Goal: Information Seeking & Learning: Learn about a topic

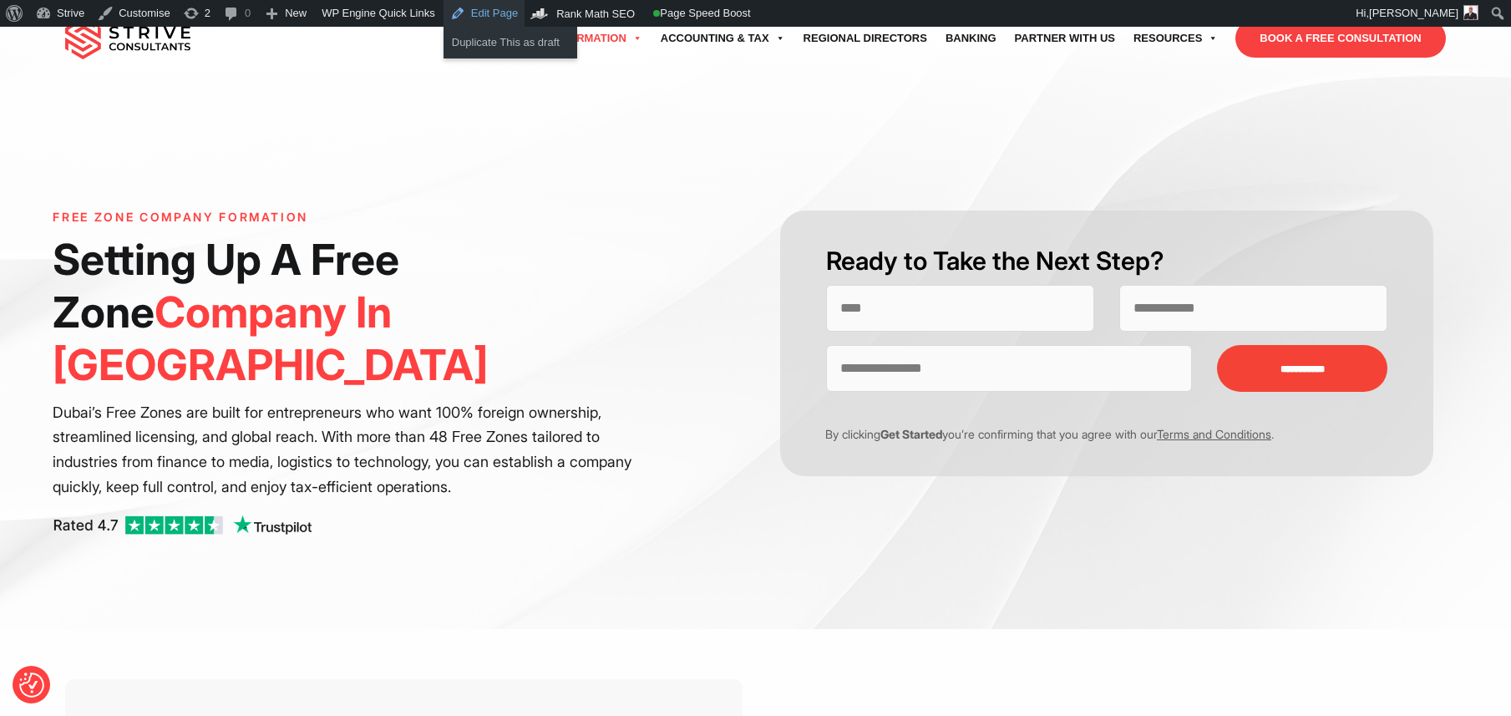
click at [463, 18] on link "Edit Page" at bounding box center [483, 13] width 81 height 27
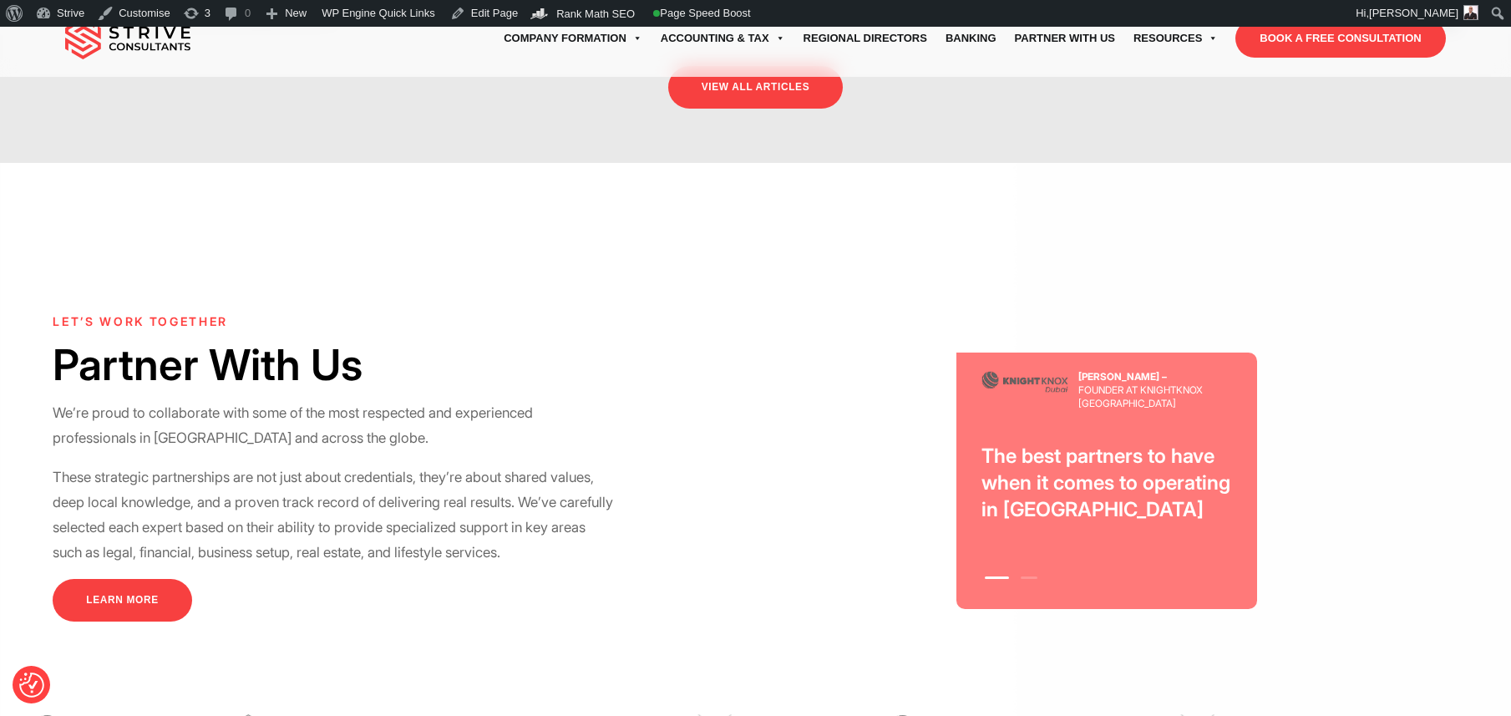
scroll to position [4477, 0]
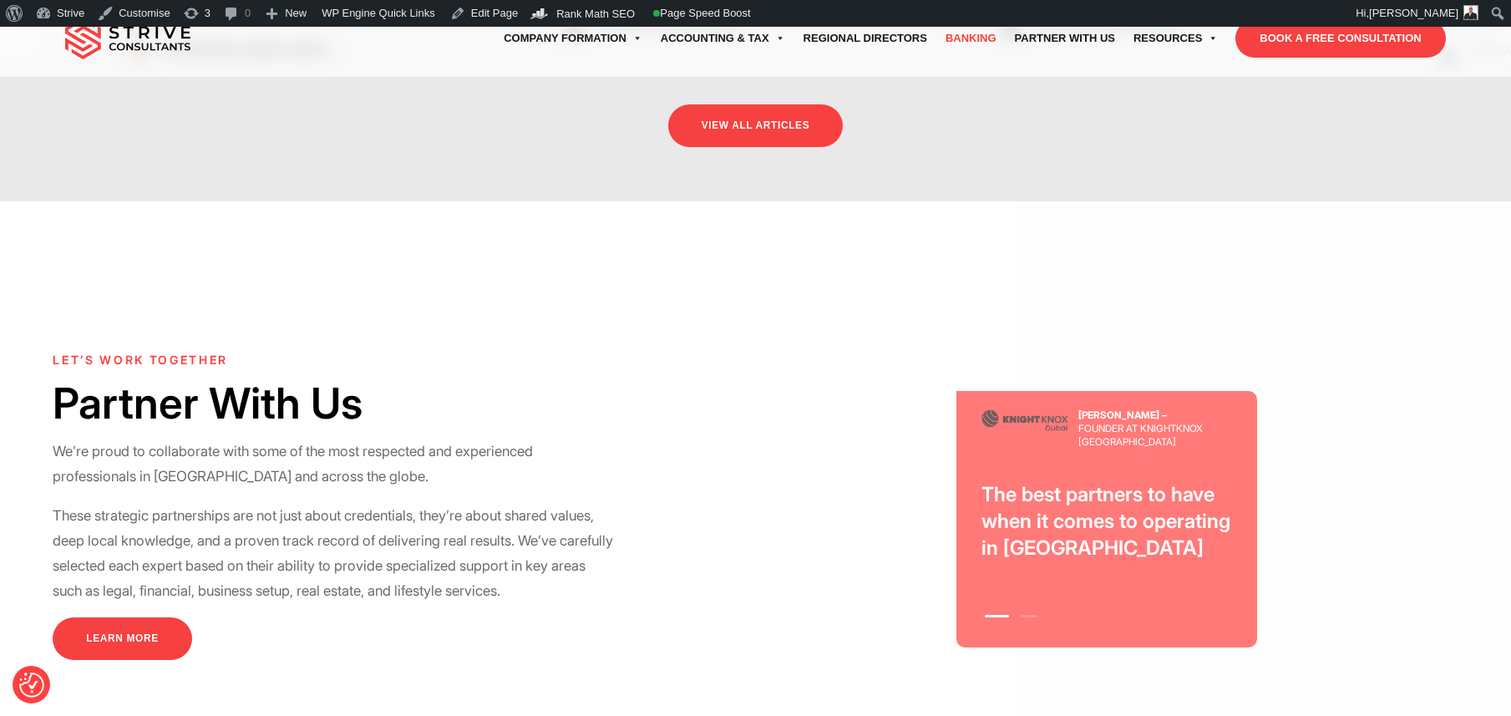
click at [960, 42] on link "Banking" at bounding box center [970, 38] width 69 height 47
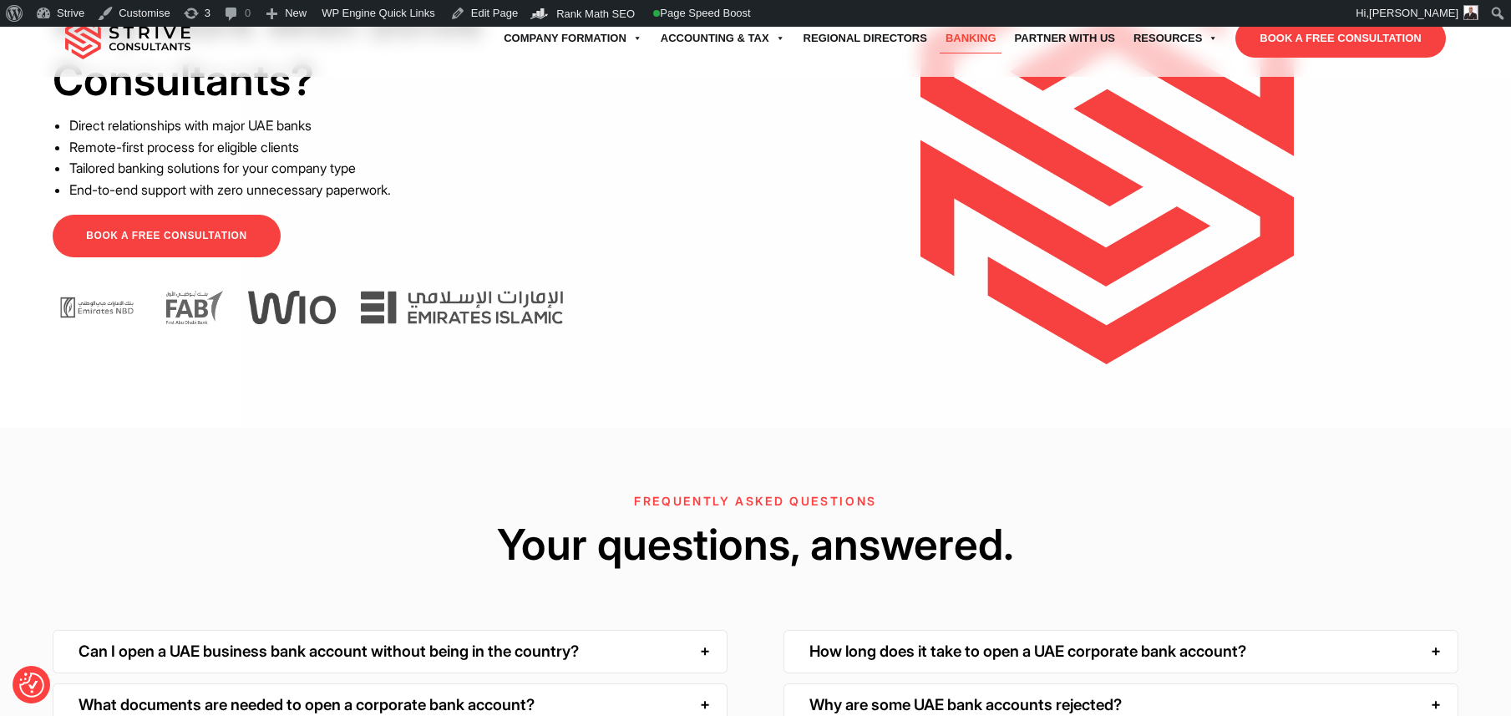
scroll to position [3967, 0]
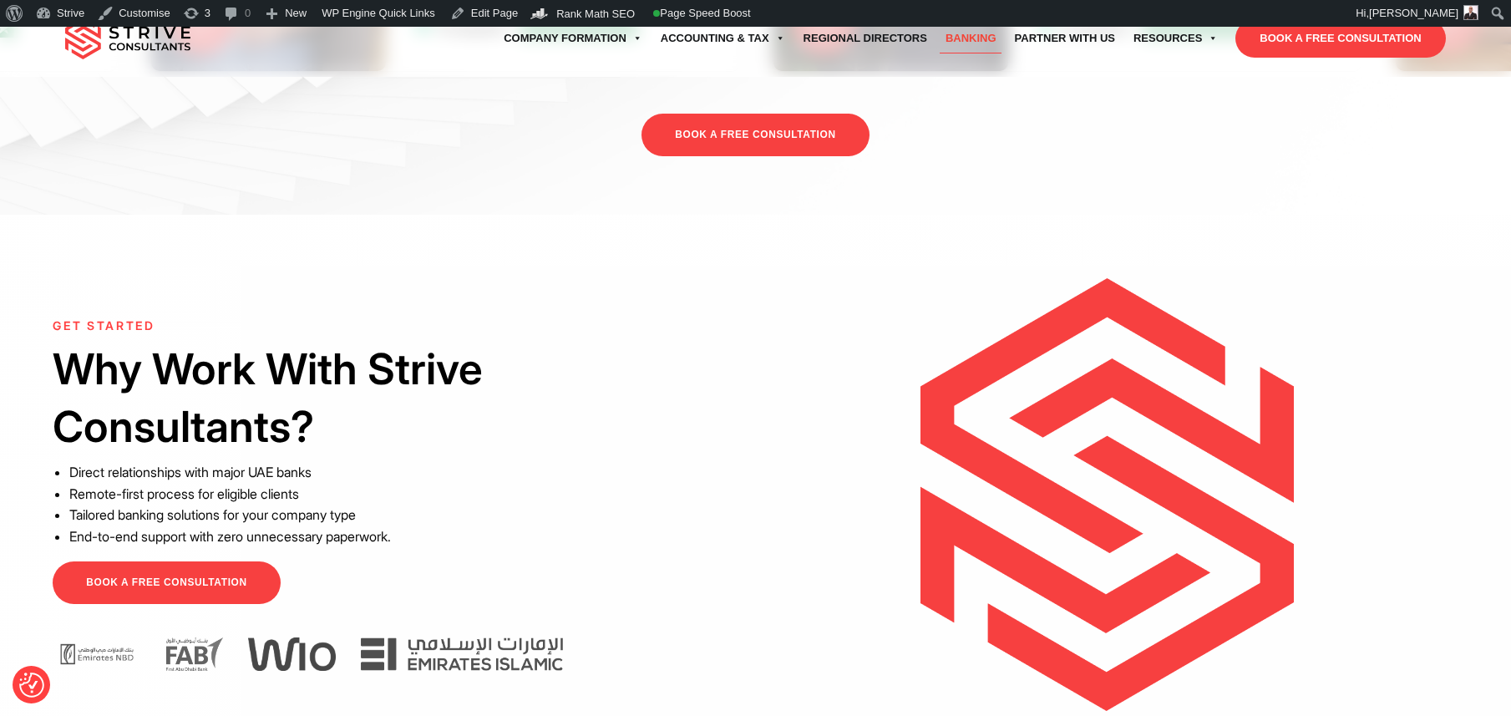
click at [1013, 446] on img at bounding box center [1106, 494] width 373 height 433
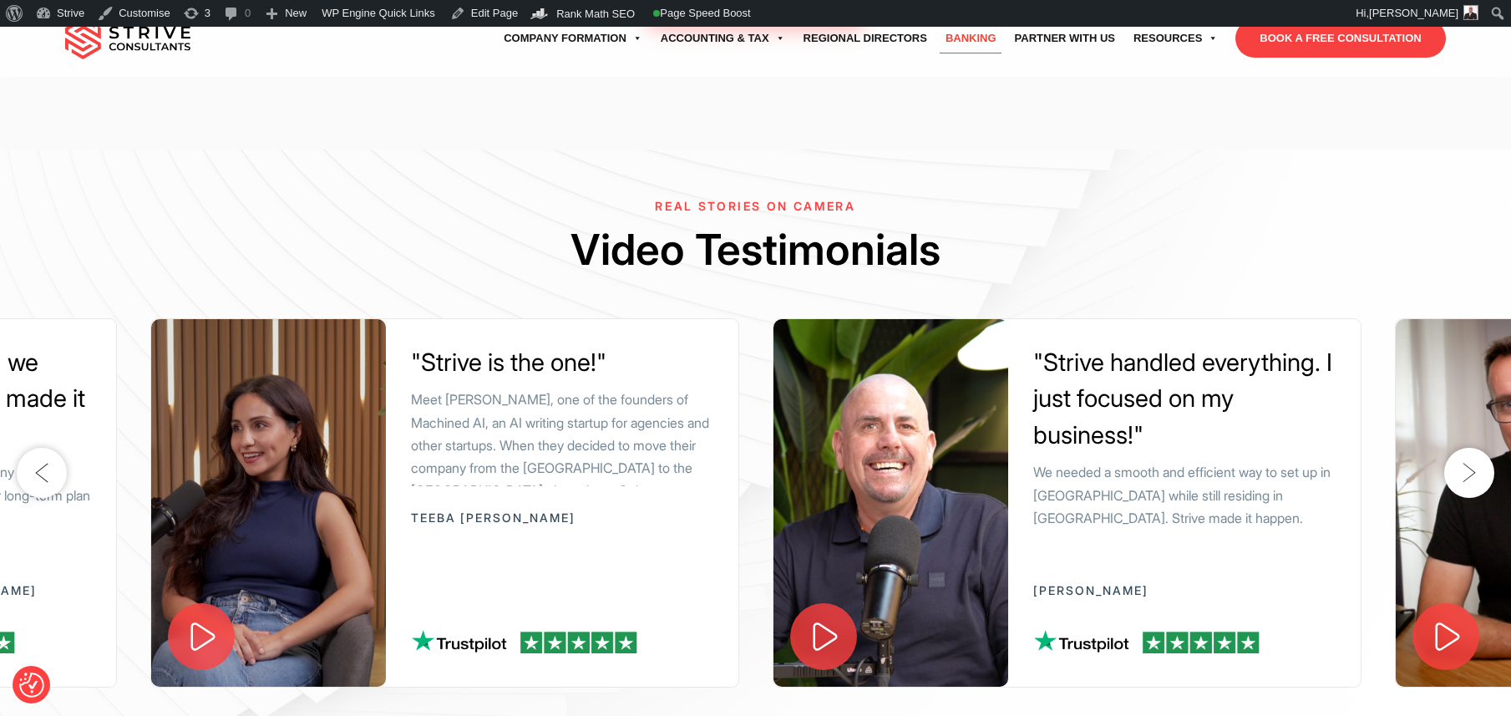
scroll to position [3389, 0]
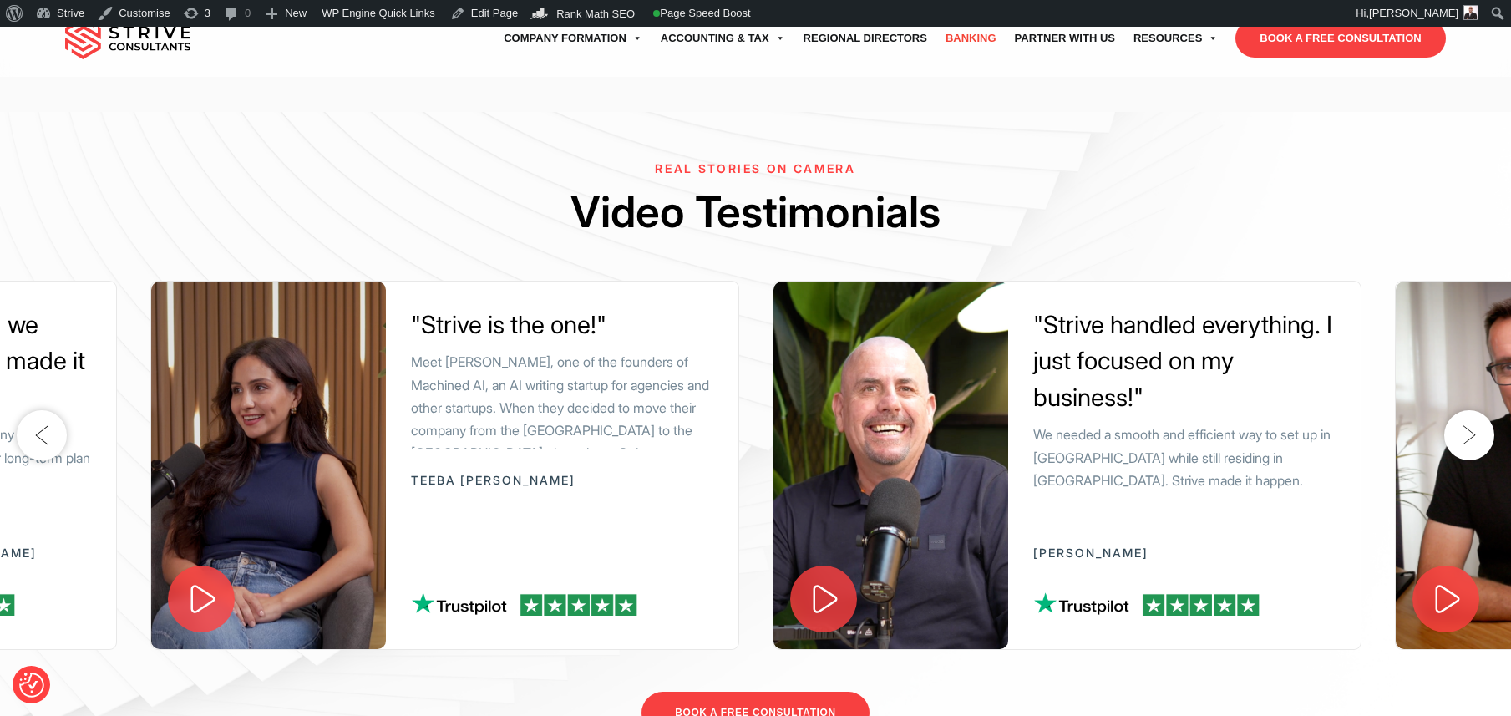
click at [1456, 410] on button "Next" at bounding box center [1469, 435] width 50 height 50
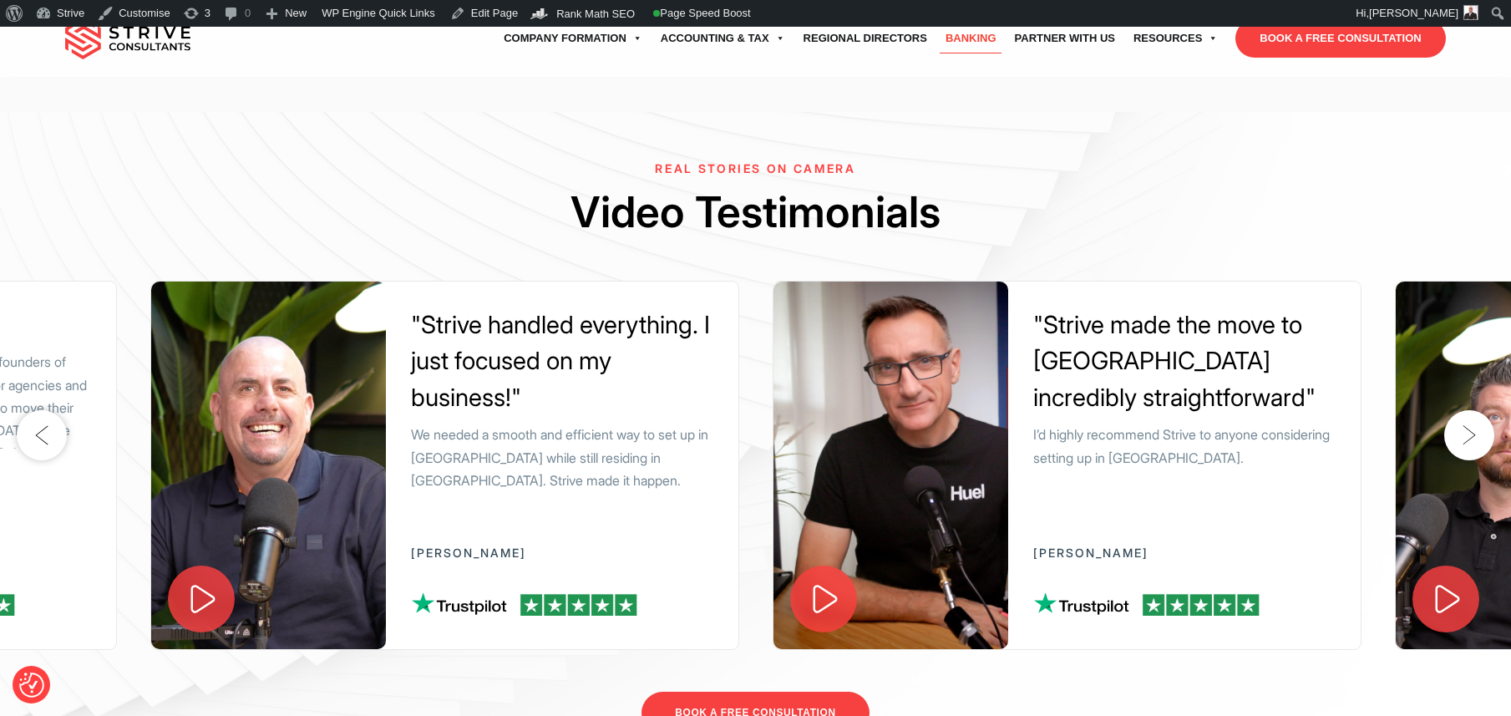
click at [1456, 410] on button "Next" at bounding box center [1469, 435] width 50 height 50
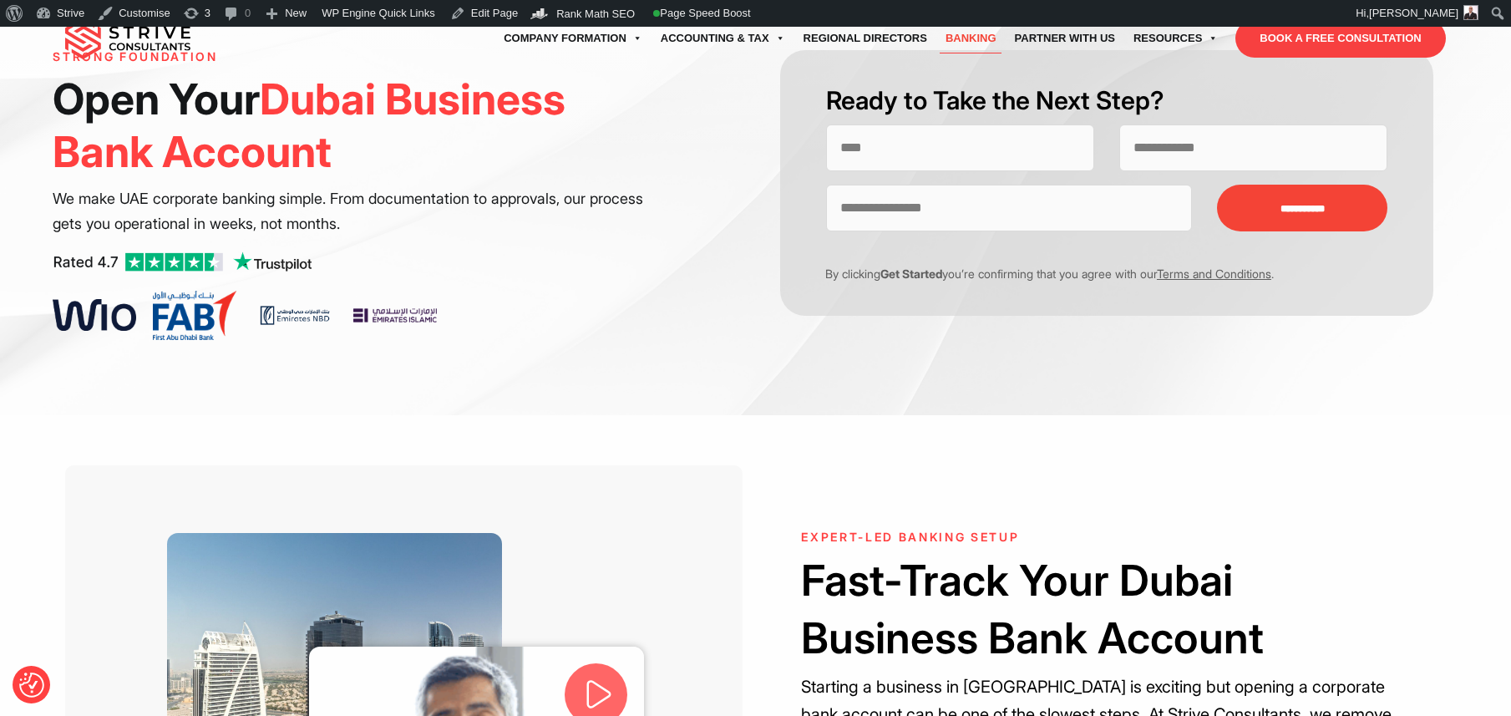
scroll to position [0, 0]
